Goal: Register for event/course

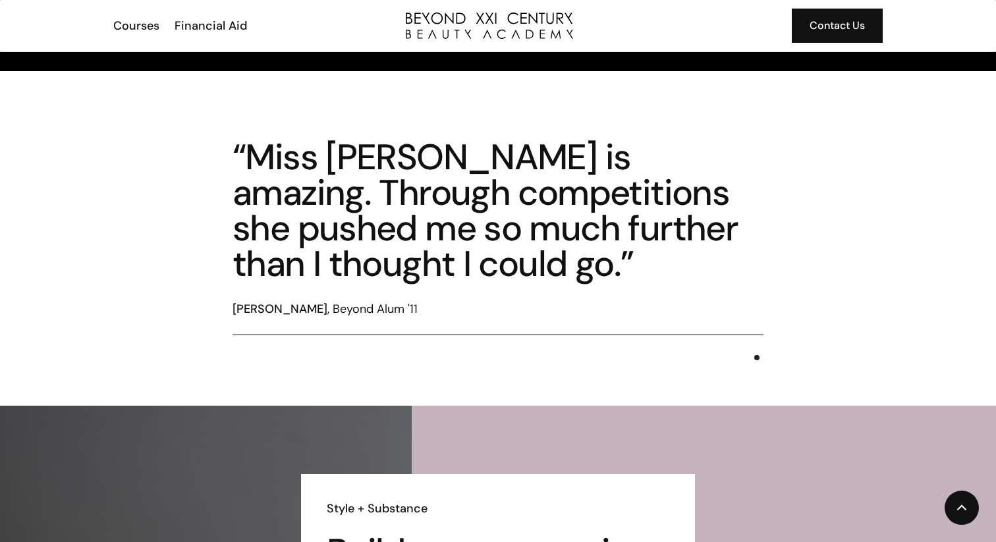
scroll to position [2021, 0]
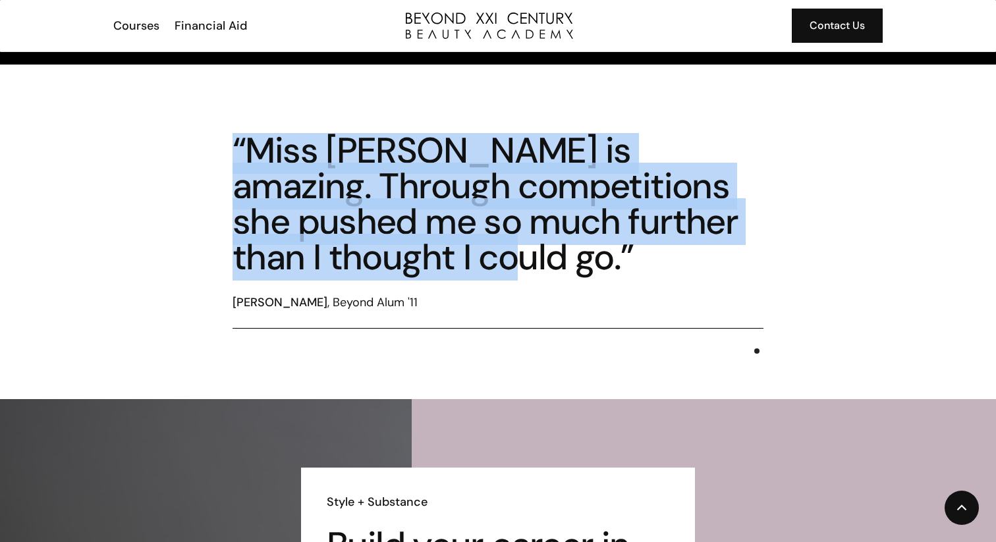
drag, startPoint x: 231, startPoint y: 136, endPoint x: 393, endPoint y: 273, distance: 211.8
click at [394, 273] on div "“Miss [PERSON_NAME] is amazing. Through competitions she pushed me so much furt…" at bounding box center [498, 232] width 838 height 198
click at [393, 273] on div "“Miss [PERSON_NAME] is amazing. Through competitions she pushed me so much furt…" at bounding box center [498, 204] width 531 height 142
drag, startPoint x: 393, startPoint y: 269, endPoint x: 251, endPoint y: 162, distance: 178.2
click at [251, 162] on div "“Miss Maria is amazing. Through competitions she pushed me so much further than…" at bounding box center [498, 204] width 531 height 142
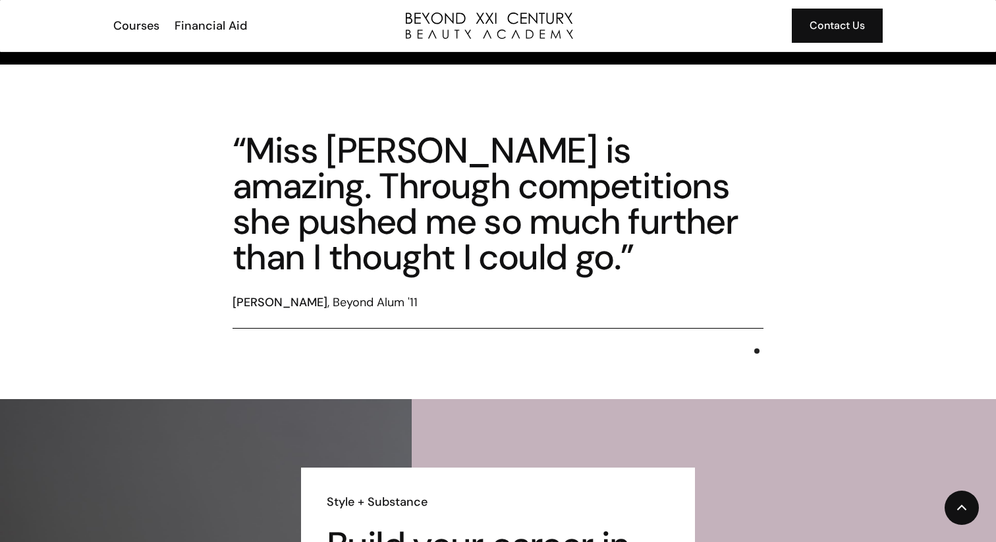
click at [223, 136] on div "“Miss Maria is amazing. Through competitions she pushed me so much further than…" at bounding box center [498, 232] width 838 height 198
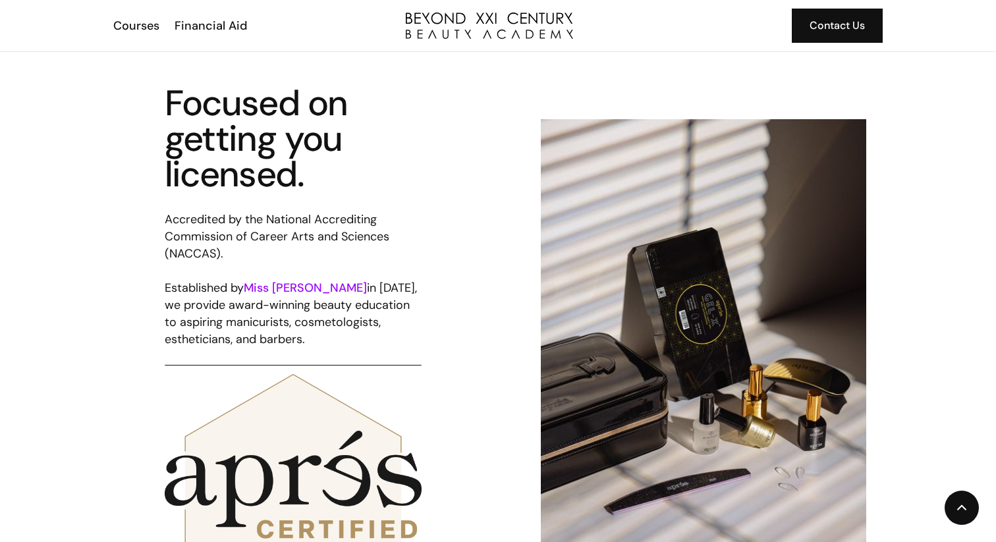
scroll to position [542, 0]
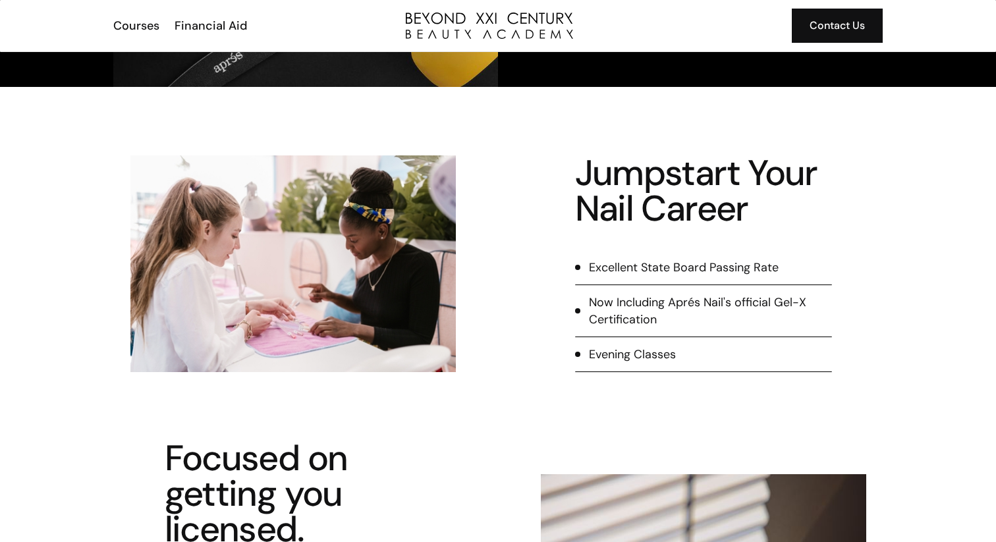
click at [698, 264] on div "Excellent State Board Passing Rate" at bounding box center [684, 267] width 190 height 17
click at [662, 313] on div "Now Including Aprés Nail's official Gel-X Certification" at bounding box center [710, 311] width 243 height 34
click at [666, 360] on div "Evening Classes" at bounding box center [632, 354] width 87 height 17
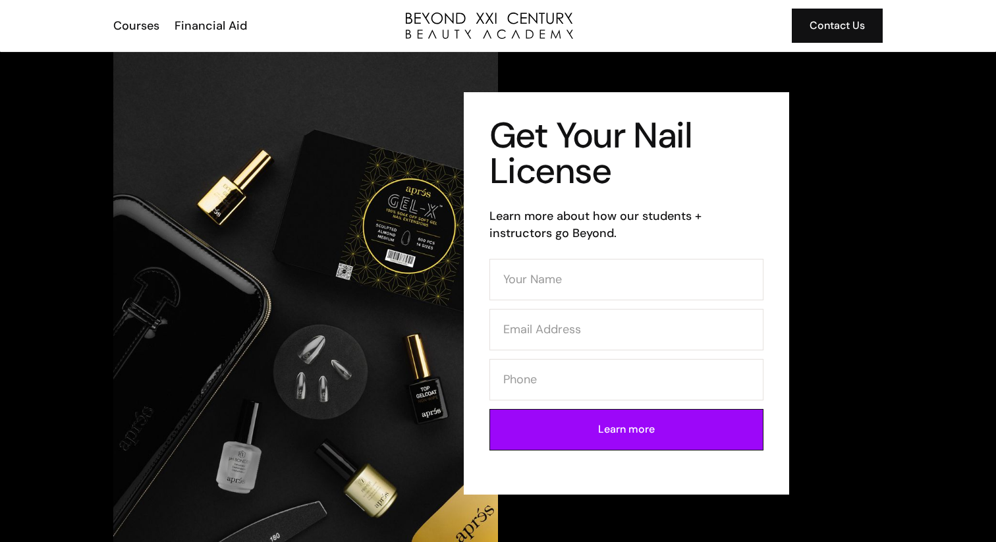
scroll to position [0, 0]
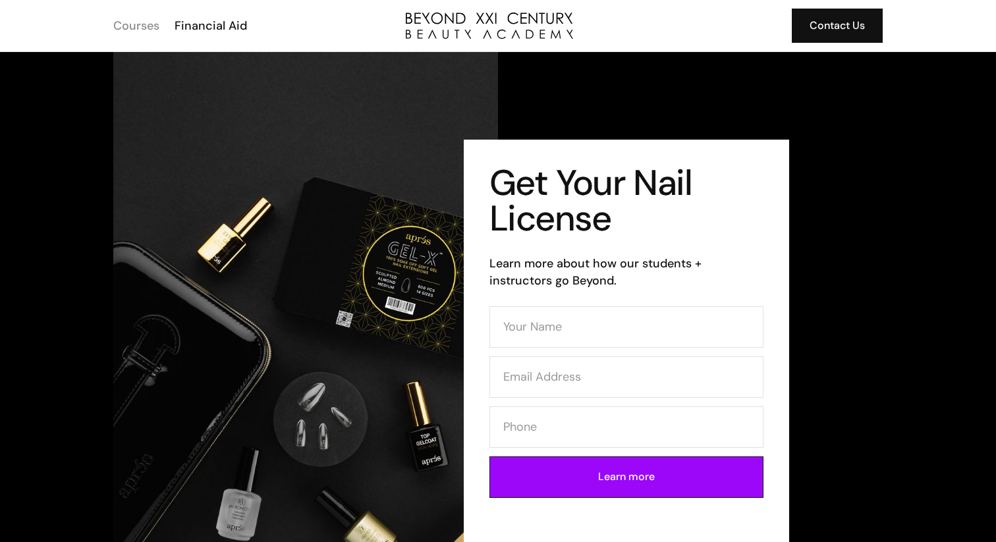
click at [128, 31] on div "Courses" at bounding box center [136, 25] width 46 height 17
click at [204, 24] on div "Financial Aid" at bounding box center [211, 25] width 72 height 17
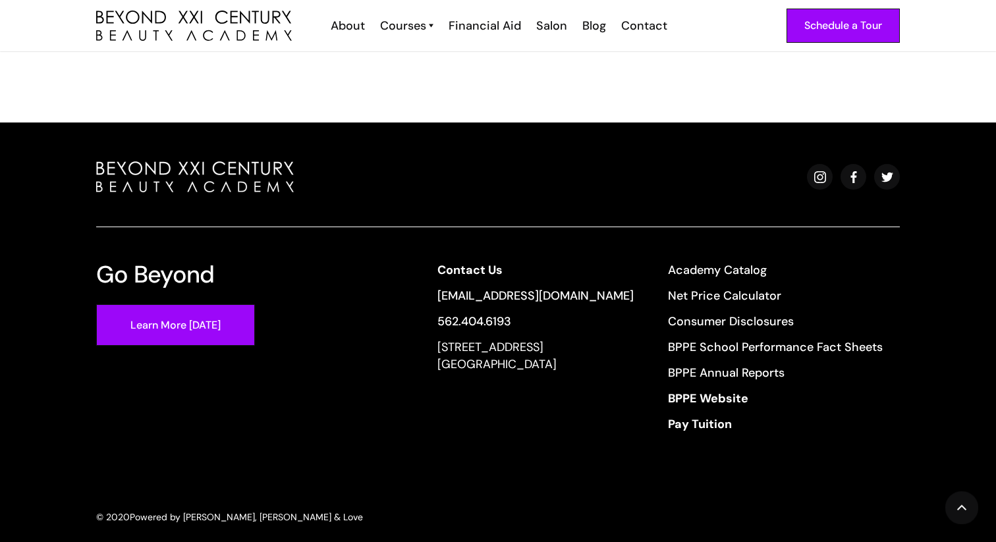
scroll to position [1033, 0]
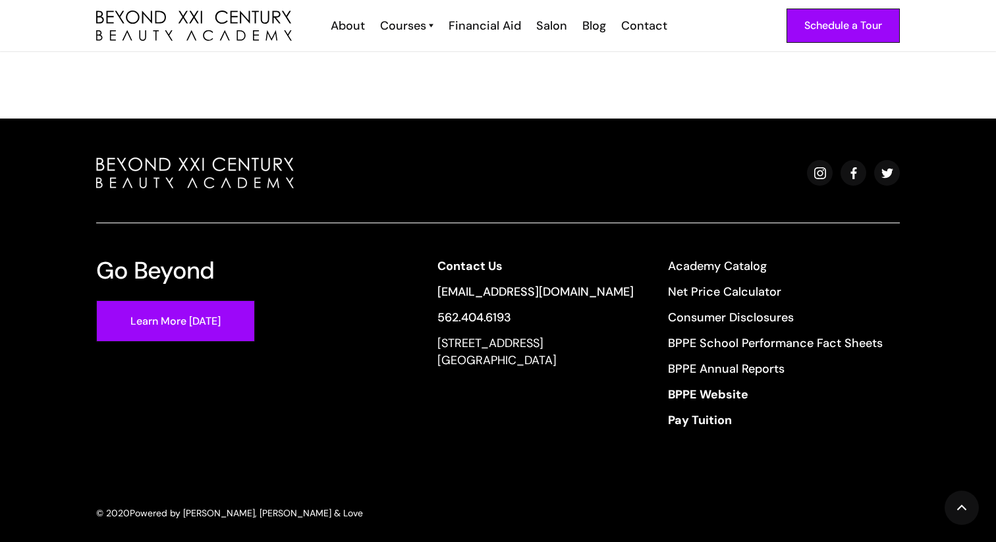
click at [603, 342] on div "13640 Imperial Highway, Suite 6,7,8 Santa Fe Springs, CA 90670" at bounding box center [535, 352] width 196 height 34
drag, startPoint x: 603, startPoint y: 342, endPoint x: 456, endPoint y: 329, distance: 148.1
click at [456, 335] on div "13640 Imperial Highway, Suite 6,7,8 Santa Fe Springs, CA 90670" at bounding box center [535, 352] width 196 height 34
click at [449, 335] on div "13640 Imperial Highway, Suite 6,7,8 Santa Fe Springs, CA 90670" at bounding box center [535, 352] width 196 height 34
drag, startPoint x: 445, startPoint y: 325, endPoint x: 549, endPoint y: 335, distance: 104.5
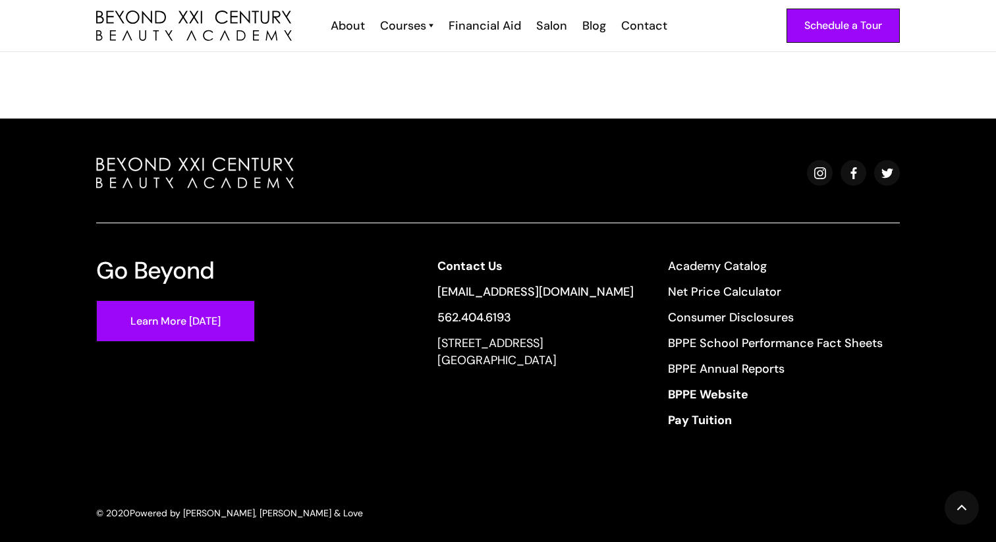
click at [549, 335] on div "Contact Us info@beyondcosmo.com 562.404.6193 13640 Imperial Highway, Suite 6,7,…" at bounding box center [659, 348] width 479 height 180
click at [573, 349] on div "13640 Imperial Highway, Suite 6,7,8 Santa Fe Springs, CA 90670" at bounding box center [535, 352] width 196 height 34
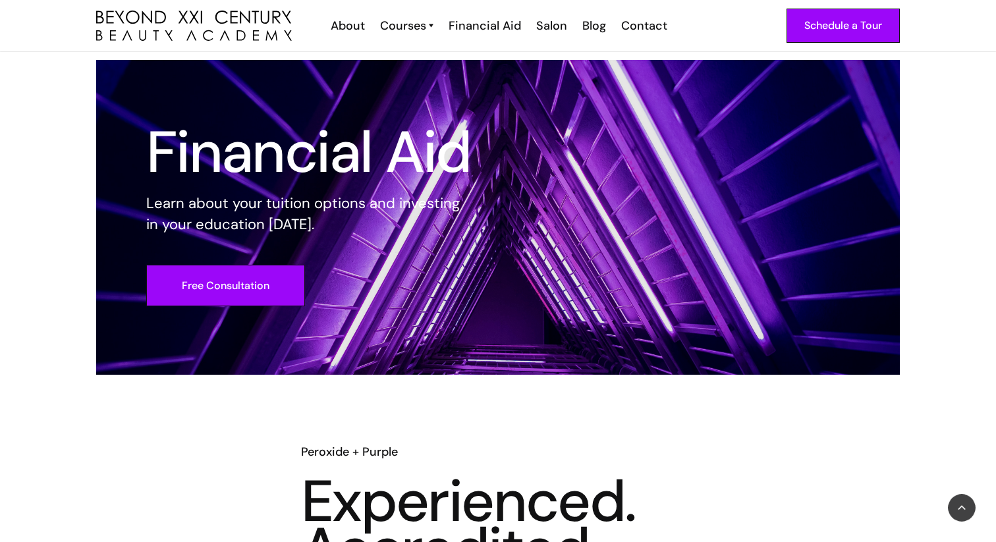
scroll to position [0, 0]
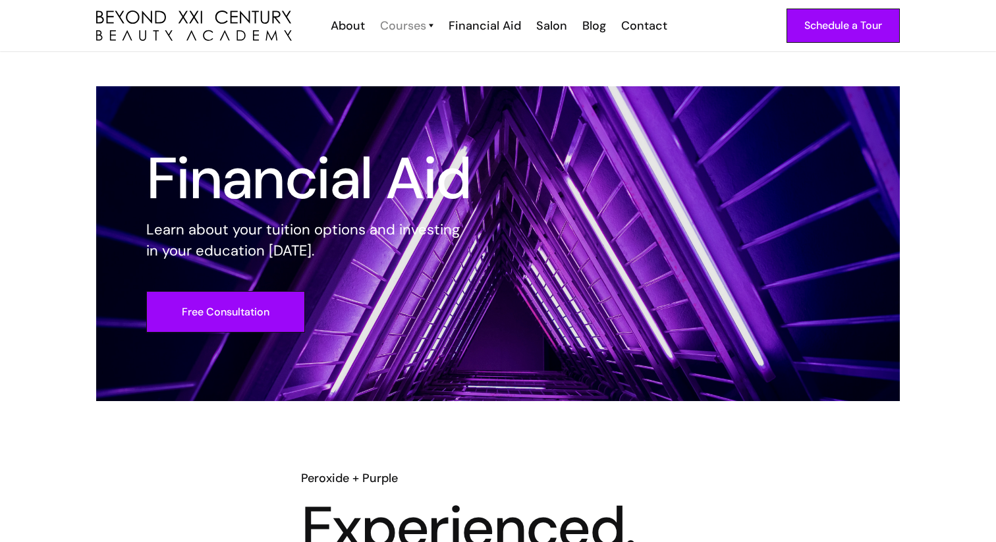
click at [402, 18] on div "Courses" at bounding box center [403, 25] width 46 height 17
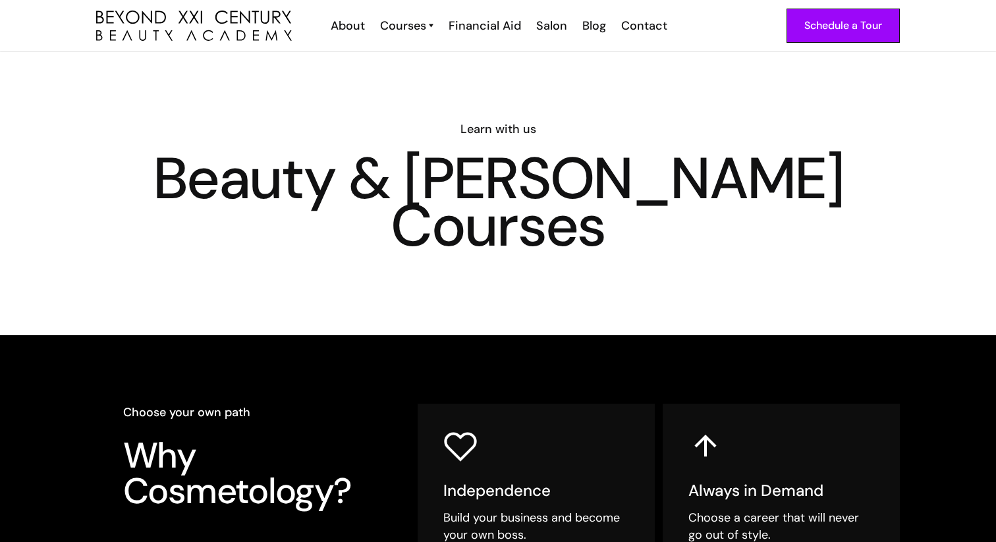
click at [436, 25] on div "Courses Cosmetology Esthetician Nail Tech Barber" at bounding box center [405, 25] width 68 height 17
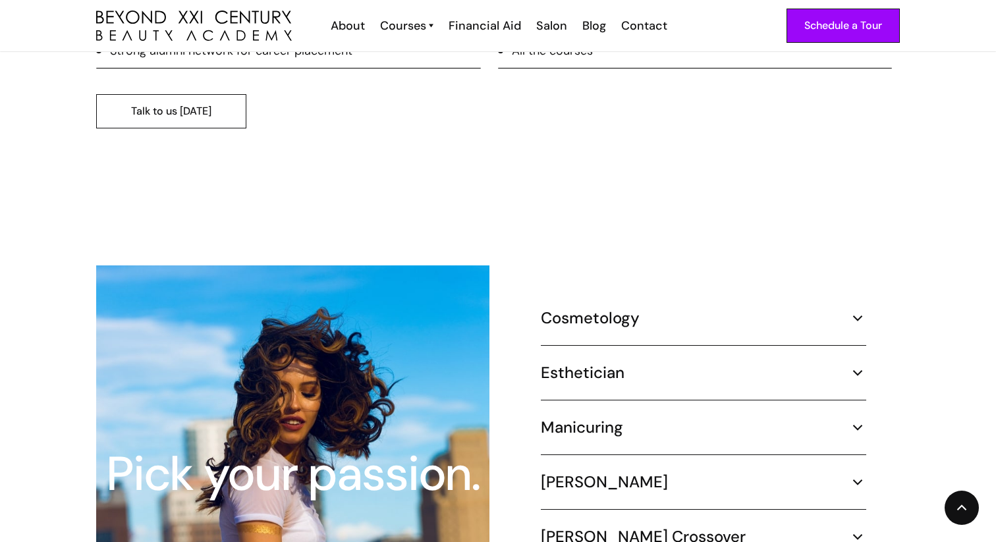
scroll to position [1189, 0]
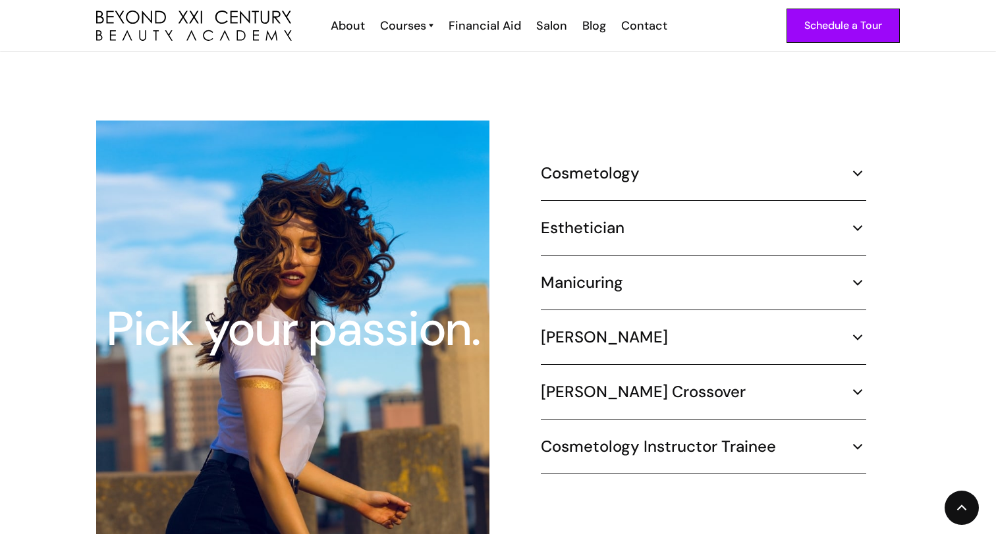
click at [670, 273] on div "Manicuring" at bounding box center [703, 283] width 325 height 20
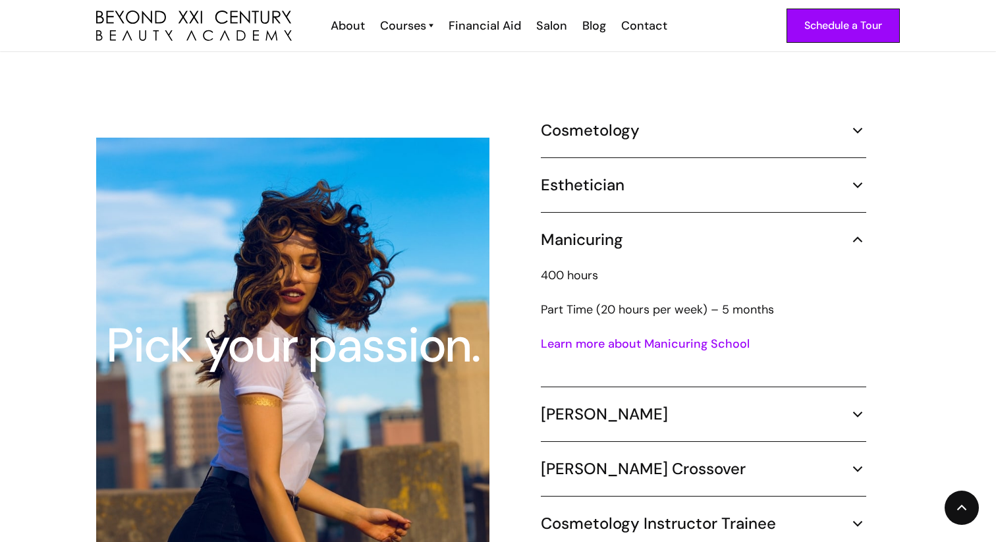
click at [604, 336] on link "Learn more about Manicuring School" at bounding box center [645, 344] width 209 height 16
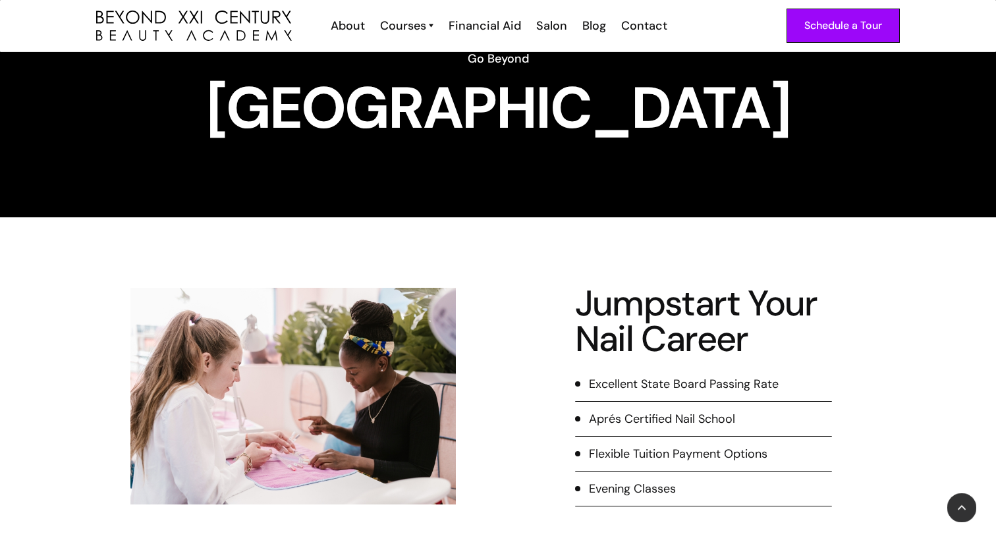
scroll to position [79, 0]
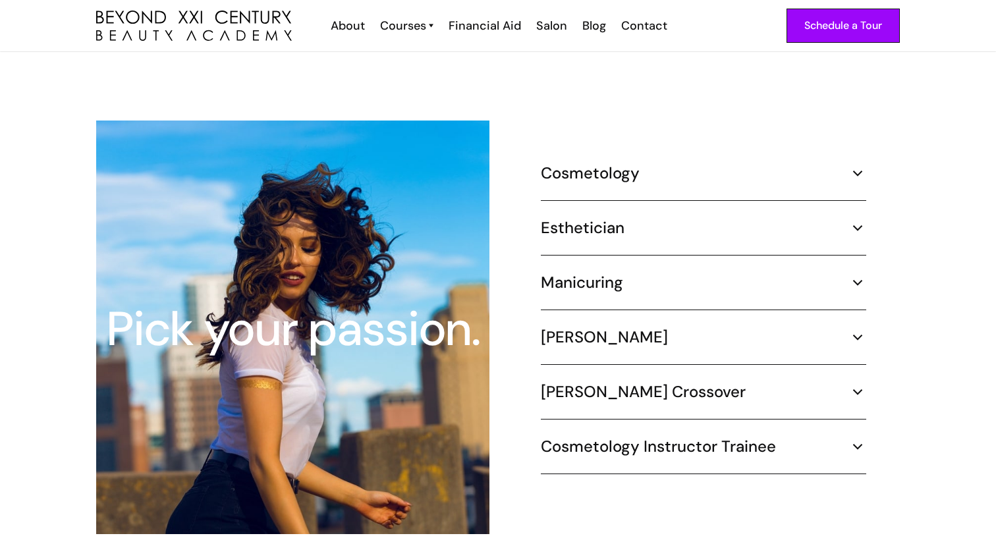
click at [651, 273] on div "Manicuring" at bounding box center [703, 283] width 325 height 20
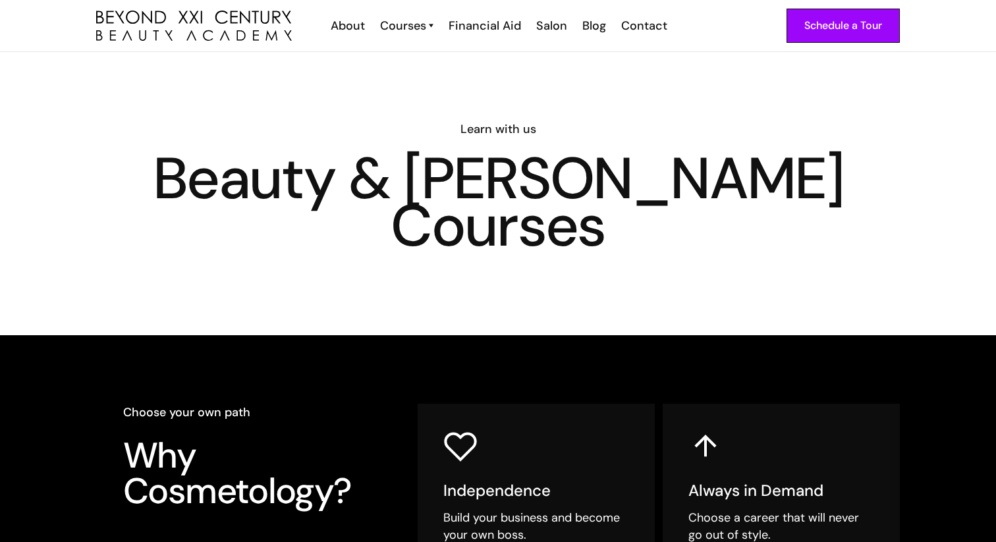
click at [169, 32] on img "home" at bounding box center [194, 26] width 196 height 31
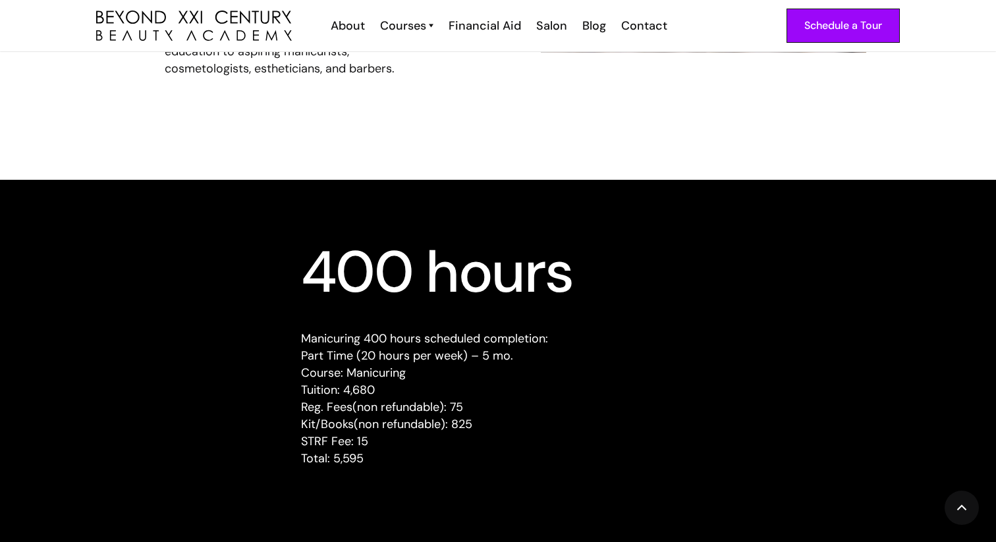
scroll to position [1140, 0]
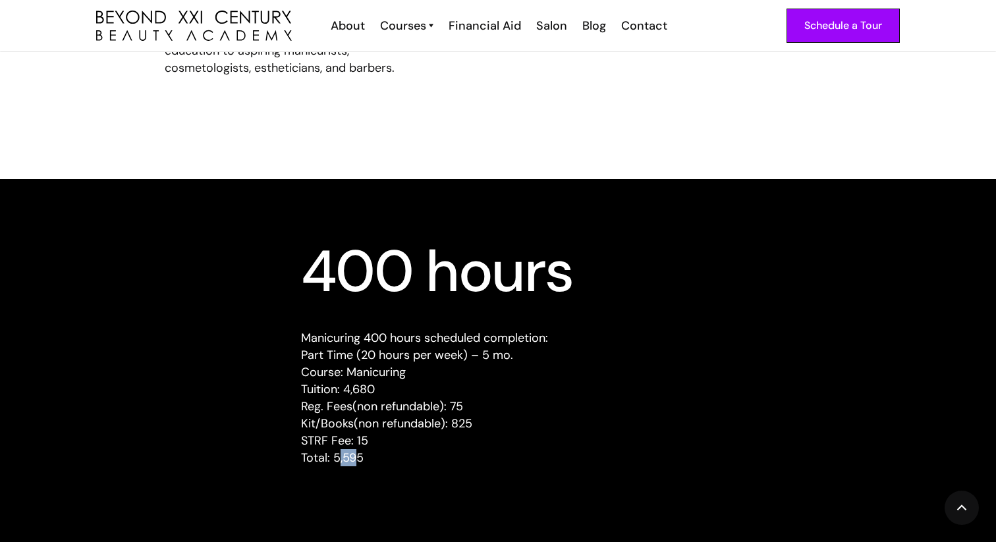
drag, startPoint x: 360, startPoint y: 462, endPoint x: 338, endPoint y: 463, distance: 21.8
click at [338, 463] on p "Manicuring 400 hours scheduled completion: Part Time (20 hours per week) – 5 mo…" at bounding box center [498, 397] width 394 height 137
drag, startPoint x: 329, startPoint y: 462, endPoint x: 383, endPoint y: 462, distance: 54.7
click at [383, 462] on p "Manicuring 400 hours scheduled completion: Part Time (20 hours per week) – 5 mo…" at bounding box center [498, 397] width 394 height 137
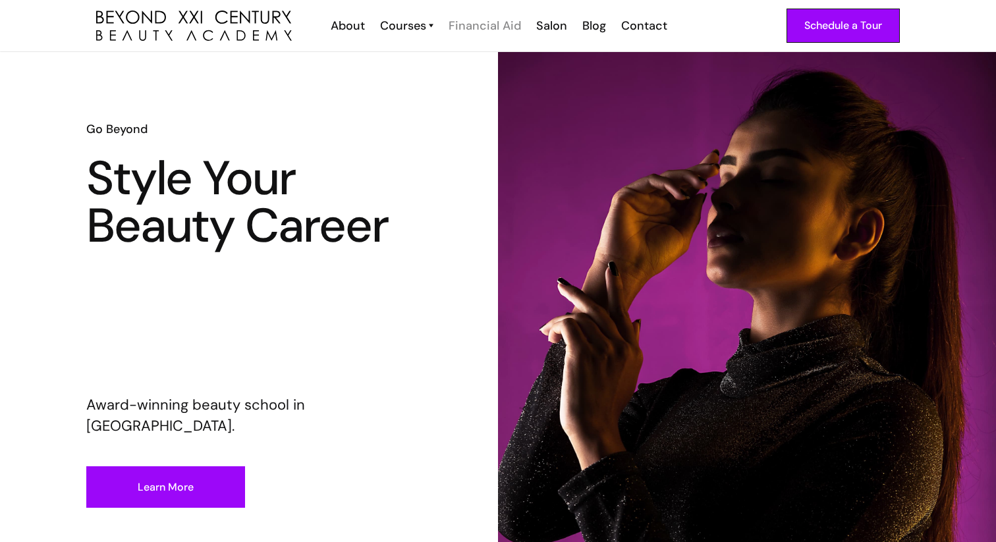
click at [467, 22] on div "Financial Aid" at bounding box center [485, 25] width 72 height 17
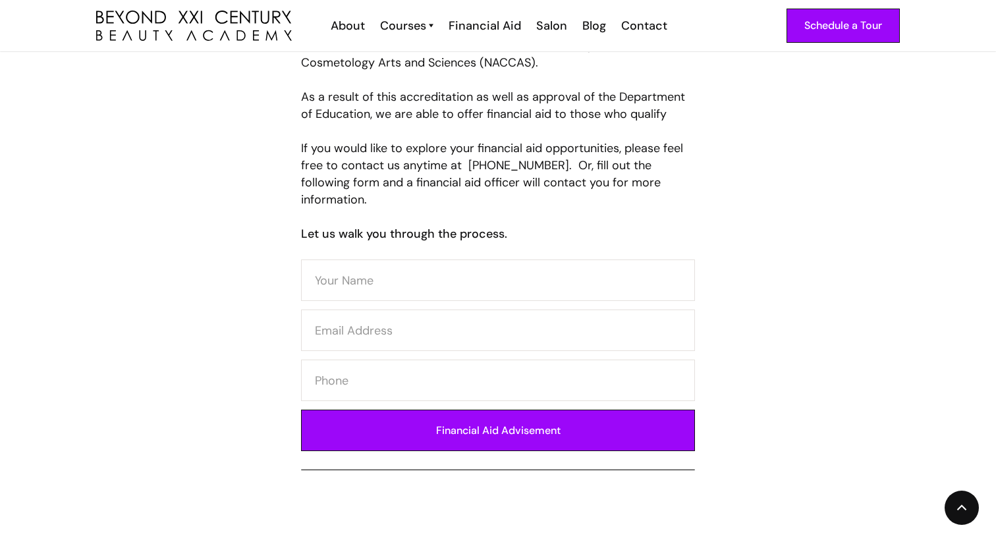
scroll to position [597, 0]
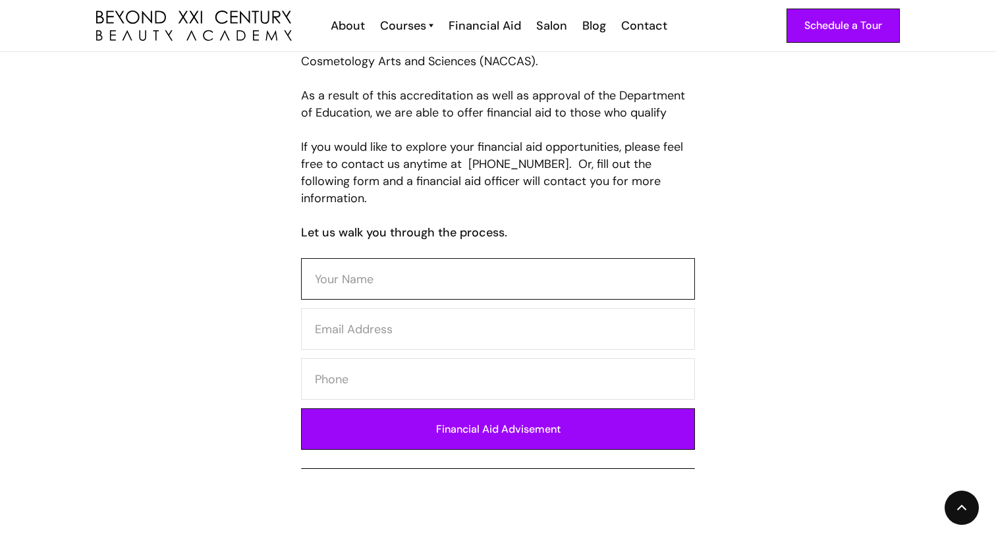
click at [529, 258] on input "Contact Form" at bounding box center [498, 278] width 394 height 41
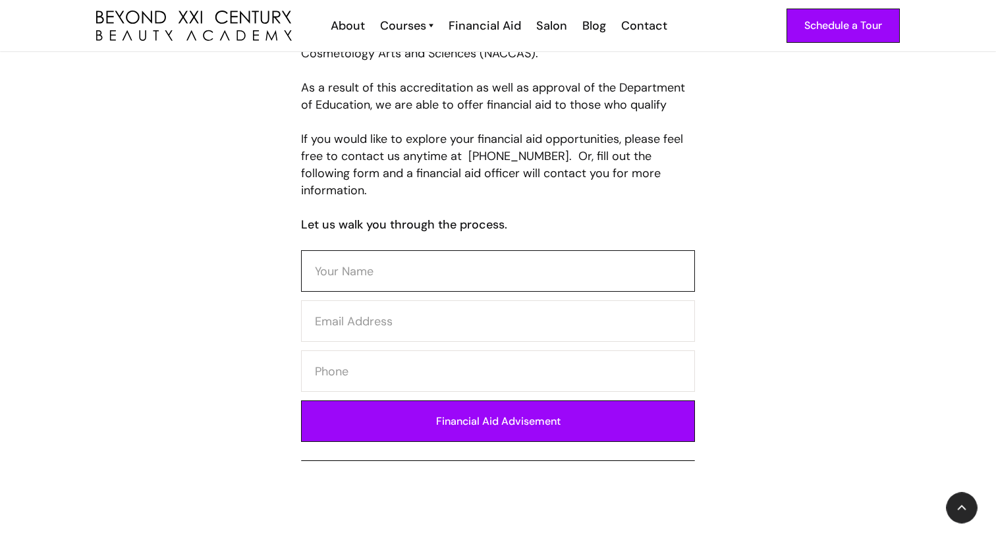
scroll to position [606, 0]
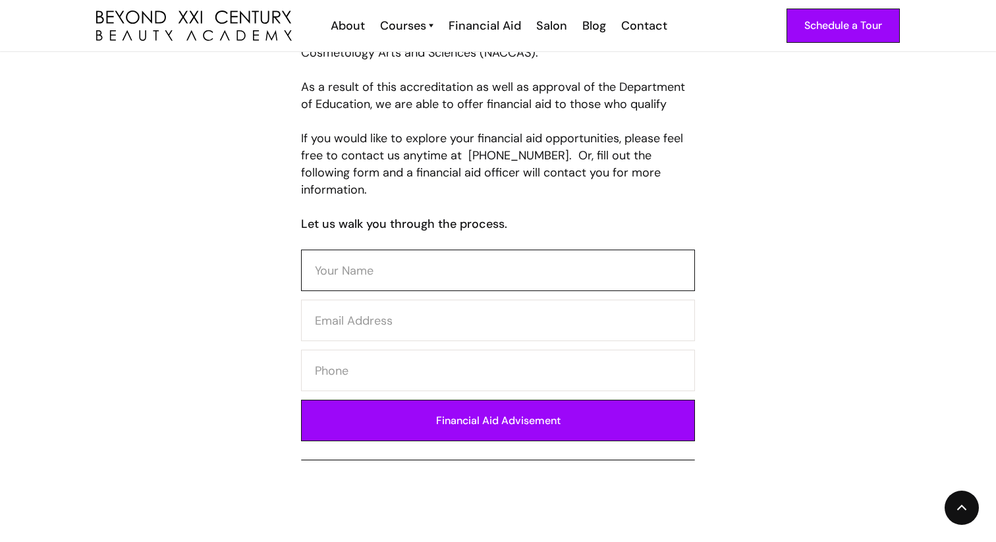
click at [575, 260] on input "Contact Form" at bounding box center [498, 270] width 394 height 41
click at [521, 306] on input "Contact Form" at bounding box center [498, 320] width 394 height 41
click at [488, 382] on form "Financial Aid Advisement" at bounding box center [498, 350] width 394 height 200
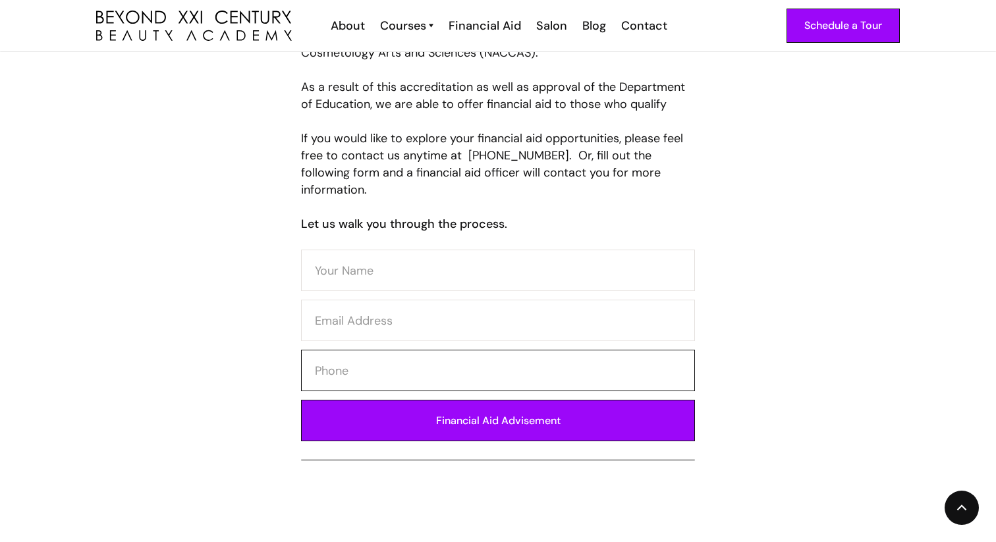
click at [486, 354] on input "Contact Form" at bounding box center [498, 370] width 394 height 41
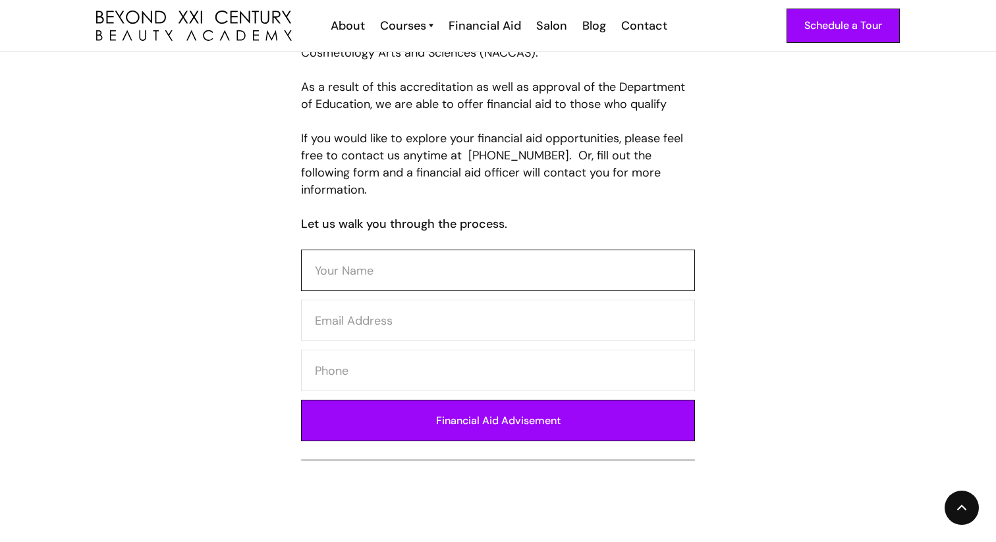
click at [479, 258] on input "Contact Form" at bounding box center [498, 270] width 394 height 41
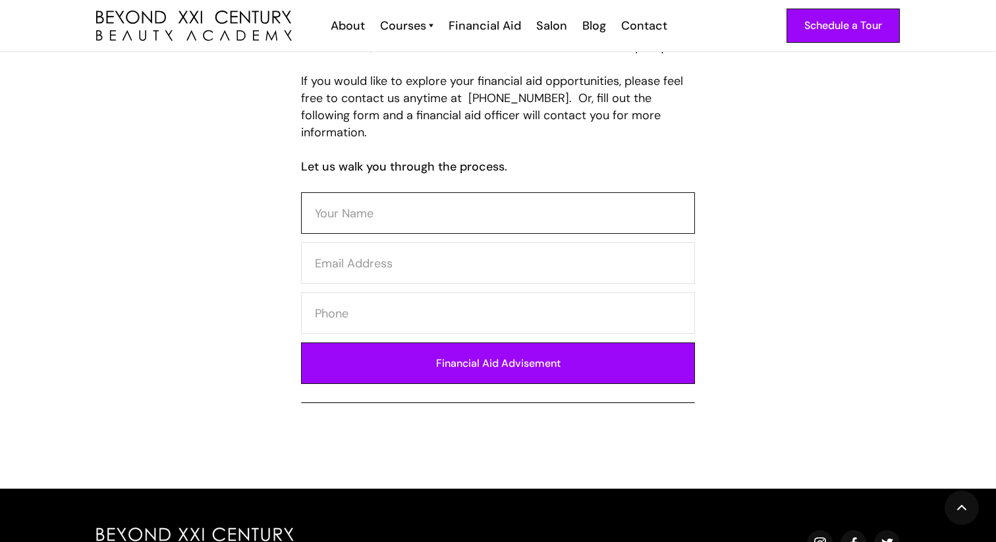
scroll to position [664, 0]
